Goal: Transaction & Acquisition: Subscribe to service/newsletter

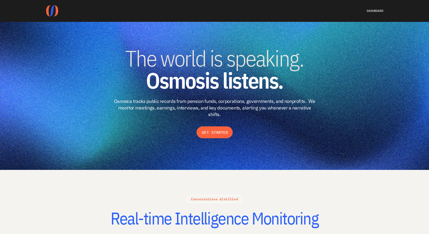
click at [121, 130] on div "The world is speaking. Osmosis listens. Osmosis tracks public records from pens…" at bounding box center [215, 92] width 338 height 91
click at [158, 111] on p "Osmosis tracks public records from pension funds, corporations, governments, an…" at bounding box center [214, 108] width 203 height 20
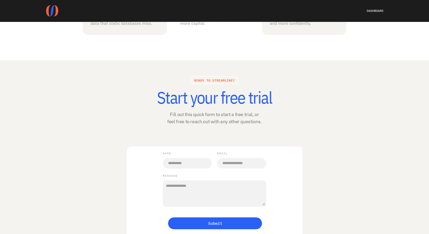
scroll to position [1025, 0]
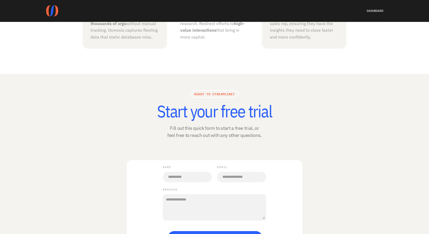
click at [215, 102] on h2 "Start your free trial" at bounding box center [214, 111] width 221 height 18
